Goal: Task Accomplishment & Management: Manage account settings

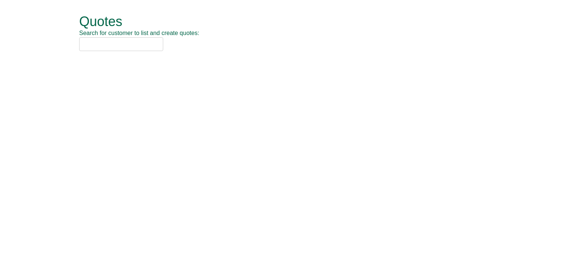
click at [129, 48] on input "text" at bounding box center [121, 44] width 84 height 14
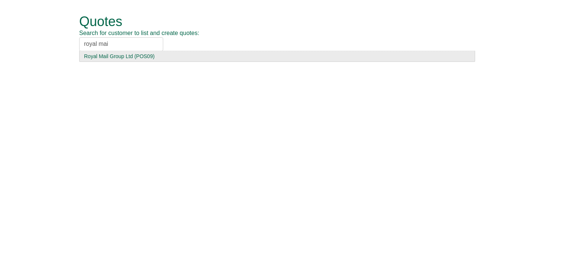
type input "royal mai"
click at [125, 56] on div "Royal Mail Group Ltd (POS09)" at bounding box center [277, 55] width 386 height 7
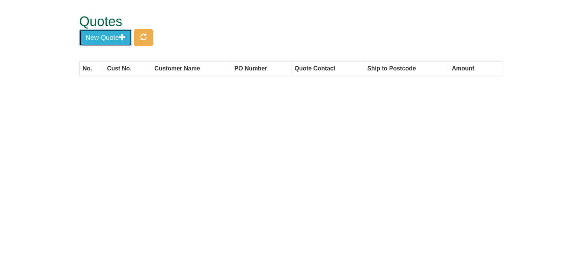
click at [121, 36] on button "New Quote" at bounding box center [105, 37] width 53 height 17
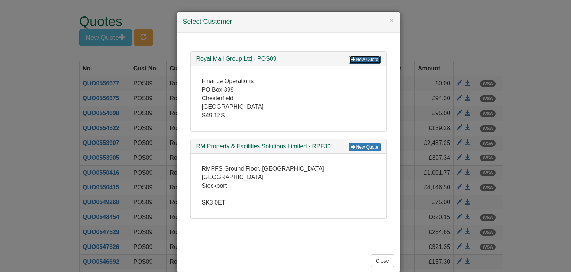
click at [363, 59] on link "New Quote" at bounding box center [364, 59] width 31 height 8
click at [389, 20] on button "×" at bounding box center [391, 20] width 4 height 8
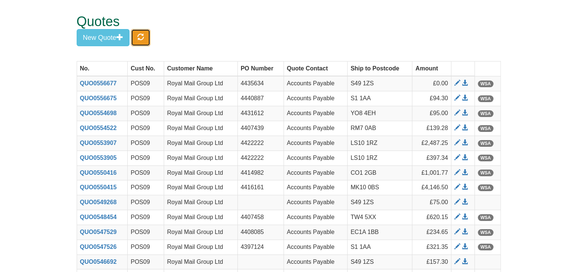
click at [142, 35] on span "button" at bounding box center [140, 36] width 7 height 7
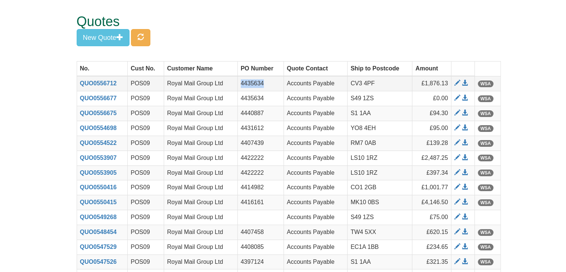
drag, startPoint x: 266, startPoint y: 84, endPoint x: 237, endPoint y: 84, distance: 29.8
click at [237, 84] on tr "QUO0556712 POS09 Royal Mail Group Ltd 4435634 Accounts Payable CV3 4PF £1,876.1…" at bounding box center [289, 83] width 424 height 15
copy tr "4435634"
click at [465, 82] on span at bounding box center [465, 83] width 6 height 6
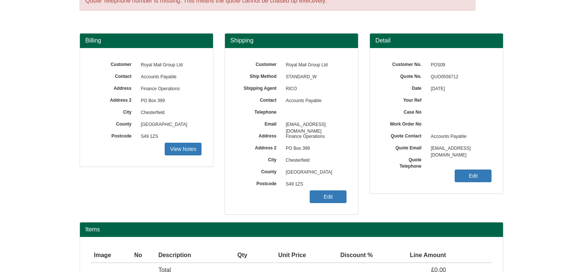
scroll to position [90, 0]
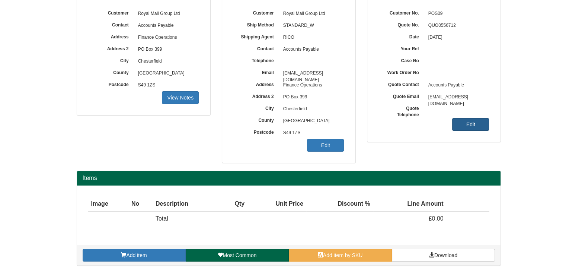
click at [460, 123] on link "Edit" at bounding box center [470, 124] width 37 height 13
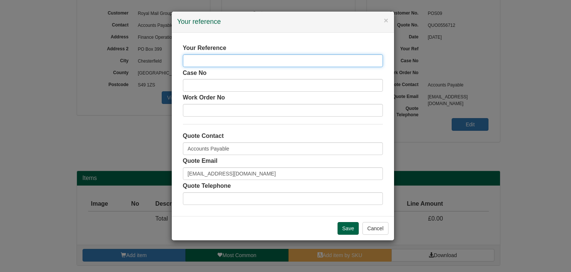
click at [257, 58] on input "text" at bounding box center [283, 60] width 200 height 13
paste input "4435634"
type input "4435634"
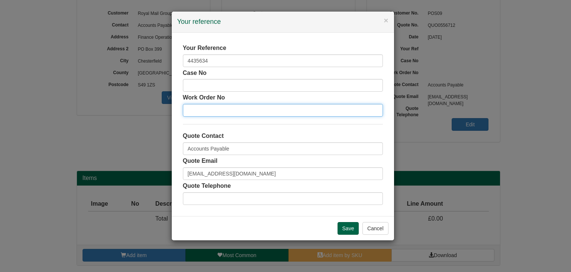
click at [246, 109] on input "text" at bounding box center [283, 110] width 200 height 13
paste input "4435634"
type input "4435634"
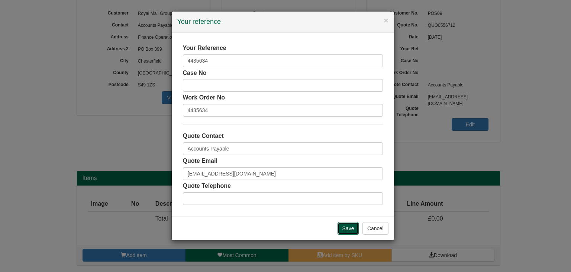
click at [352, 228] on input "Save" at bounding box center [349, 228] width 22 height 13
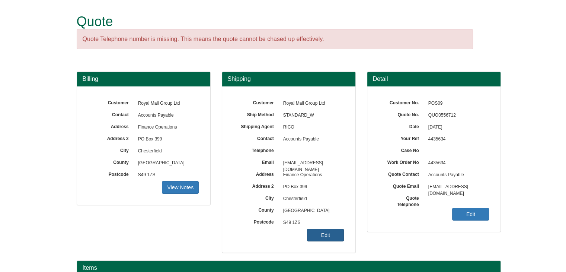
click at [325, 231] on link "Edit" at bounding box center [325, 234] width 37 height 13
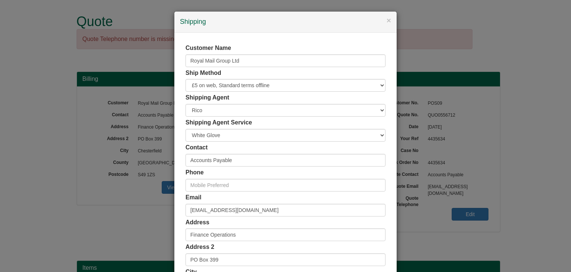
scroll to position [140, 0]
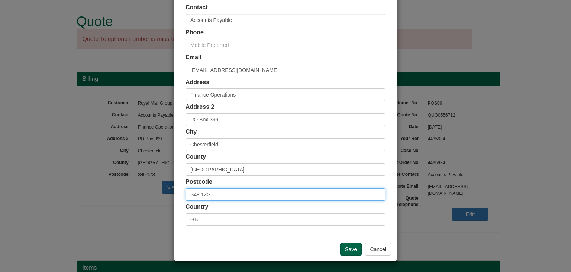
drag, startPoint x: 219, startPoint y: 194, endPoint x: 155, endPoint y: 194, distance: 64.4
click at [155, 194] on div "× Shipping Customer Name Royal Mail Group Ltd Ship Method Free of Charge £5 Fla…" at bounding box center [285, 136] width 571 height 272
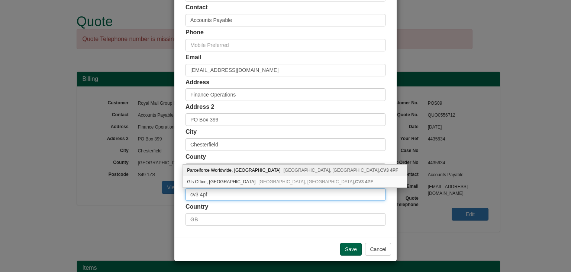
type input "cv3 4pf"
click at [221, 167] on div "Parcelforce Worldwide, Siskin Parkway West Middlemarch Business Park, Coventry,…" at bounding box center [295, 170] width 224 height 12
type input "Parcelforce Worldwide"
type input "Siskin Parkway West, Middlemarch Business Park"
type input "Coventry"
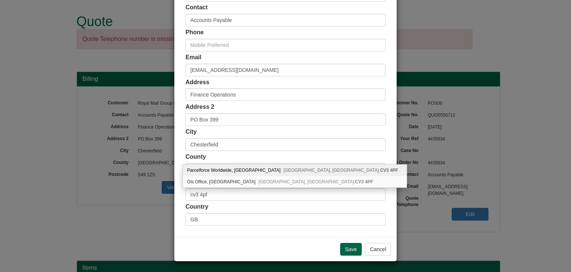
type input "Warwickshire"
type input "CV3 4PF"
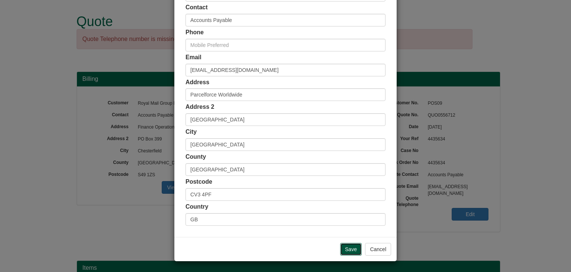
click at [345, 248] on input "Save" at bounding box center [351, 249] width 22 height 13
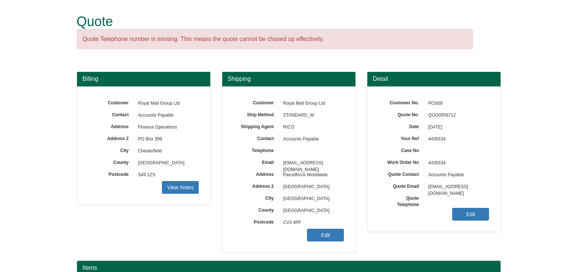
scroll to position [90, 0]
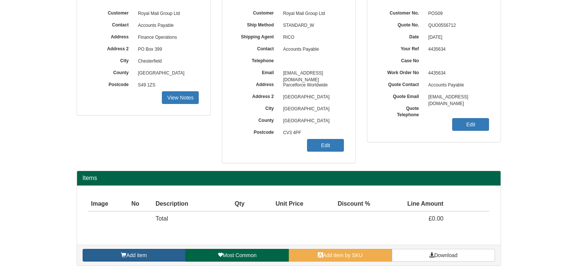
click at [148, 254] on link "Add item" at bounding box center [134, 254] width 103 height 13
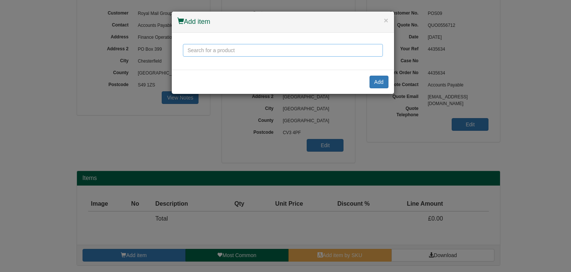
click at [254, 56] on input "text" at bounding box center [283, 50] width 200 height 13
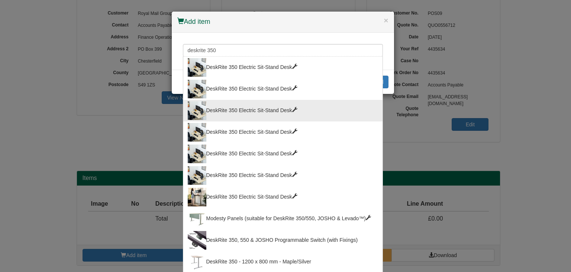
click at [241, 107] on div "DeskRite 350 Electric Sit-Stand Desk" at bounding box center [283, 110] width 190 height 19
type input "DeskRite 350 Electric Sit-Stand Desk"
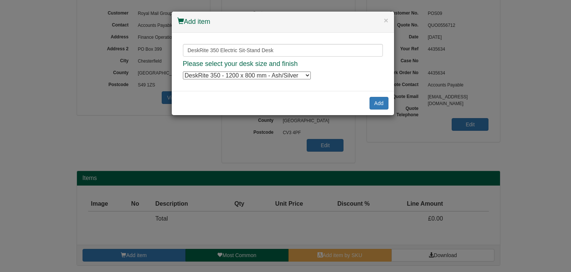
click at [243, 76] on select "DeskRite 350 - 1200 x 800 mm - Ash/Silver DeskRite 350 - 1200 x 800 mm - Ash/Si…" at bounding box center [247, 75] width 128 height 8
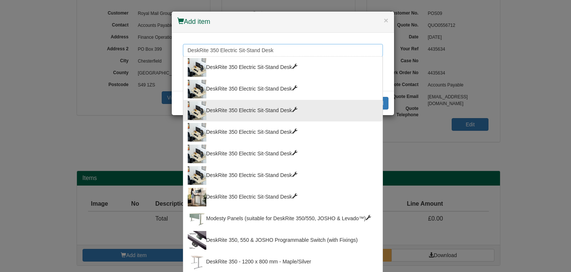
click at [274, 48] on input "DeskRite 350 Electric Sit-Stand Desk" at bounding box center [283, 50] width 200 height 13
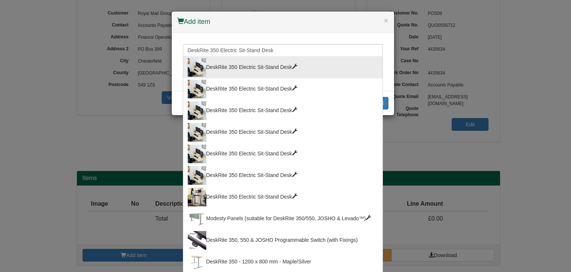
click at [257, 157] on div "DeskRite 350 Electric Sit-Stand Desk" at bounding box center [283, 153] width 190 height 19
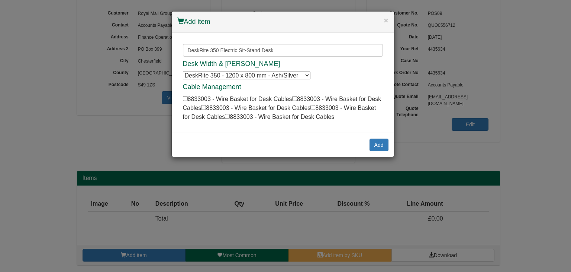
click at [252, 74] on select "DeskRite 350 - 1200 x 800 mm - Ash/Silver DeskRite 350 - 1200 x 800 mm - Ash/Si…" at bounding box center [247, 75] width 128 height 8
select select "8814019"
click at [183, 71] on select "DeskRite 350 - 1200 x 800 mm - Ash/Silver DeskRite 350 - 1200 x 800 mm - Ash/Si…" at bounding box center [247, 75] width 128 height 8
click at [379, 142] on button "Add" at bounding box center [379, 144] width 19 height 13
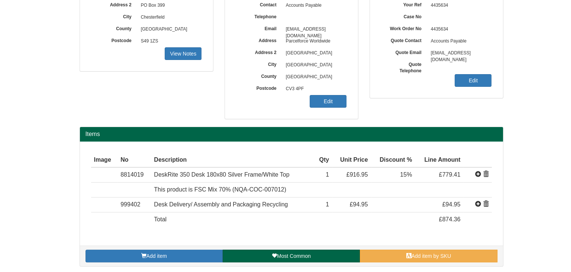
scroll to position [134, 0]
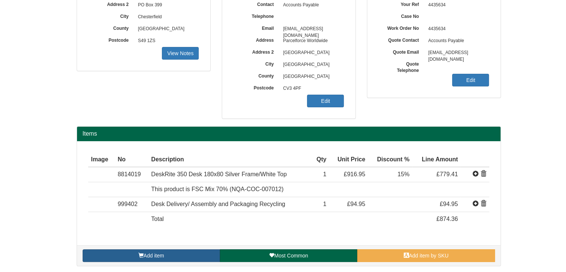
click at [169, 256] on link "Add item" at bounding box center [151, 255] width 137 height 13
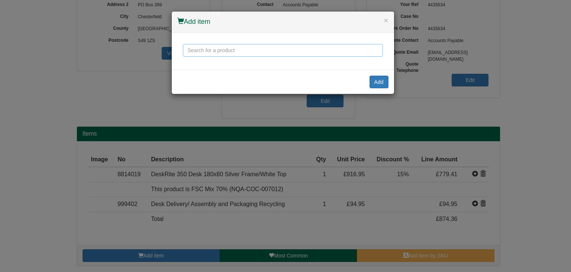
click at [217, 48] on input "text" at bounding box center [283, 50] width 200 height 13
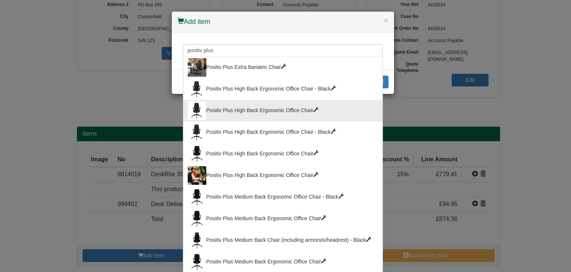
click at [254, 112] on div "Positiv Plus High Back Ergonomic Office Chair" at bounding box center [283, 110] width 190 height 19
type input "Positiv Plus High Back Ergonomic Office Chair"
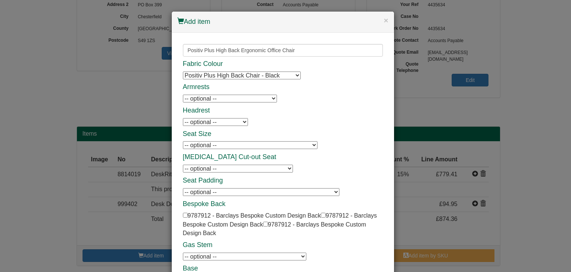
click at [243, 78] on select "Positiv Plus High Back Chair - Black Positiv Plus High Back Chair - Black Posit…" at bounding box center [242, 75] width 118 height 8
click at [224, 99] on select "-- optional -- Positiv Plus Adjustable Armrests Positiv Plus Adjustable Armrest…" at bounding box center [230, 98] width 94 height 8
select select "9787701"
click at [183, 94] on select "-- optional -- Positiv Plus Adjustable Armrests Positiv Plus Adjustable Armrest…" at bounding box center [230, 98] width 94 height 8
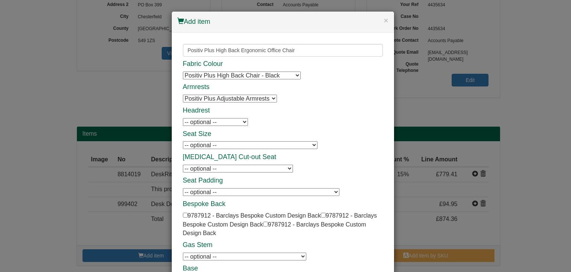
click at [308, 113] on h4 "Headrest" at bounding box center [283, 110] width 200 height 7
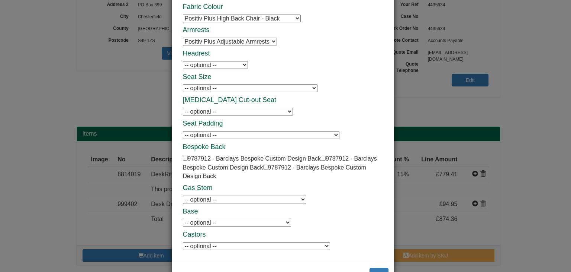
scroll to position [74, 0]
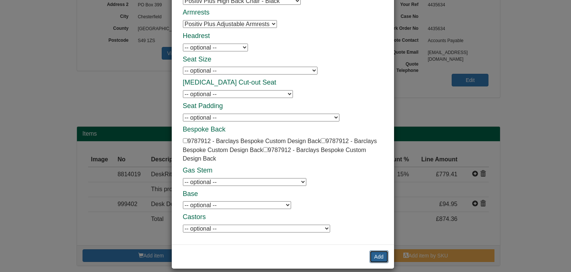
click at [377, 256] on button "Add" at bounding box center [379, 256] width 19 height 13
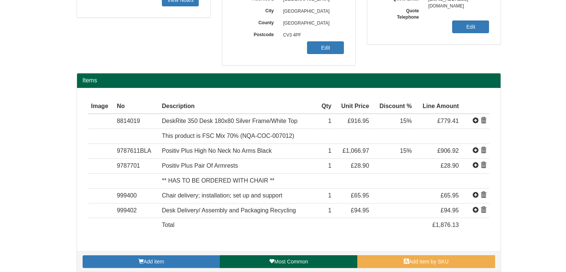
scroll to position [193, 0]
